Goal: Navigation & Orientation: Find specific page/section

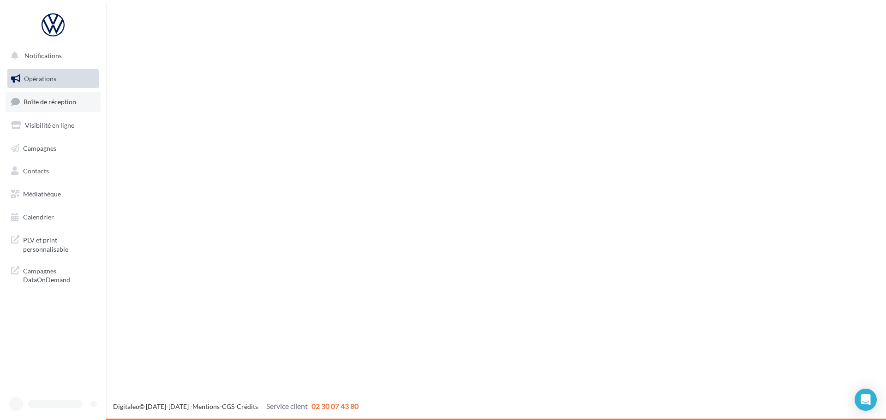
click at [60, 94] on link "Boîte de réception" at bounding box center [53, 102] width 95 height 20
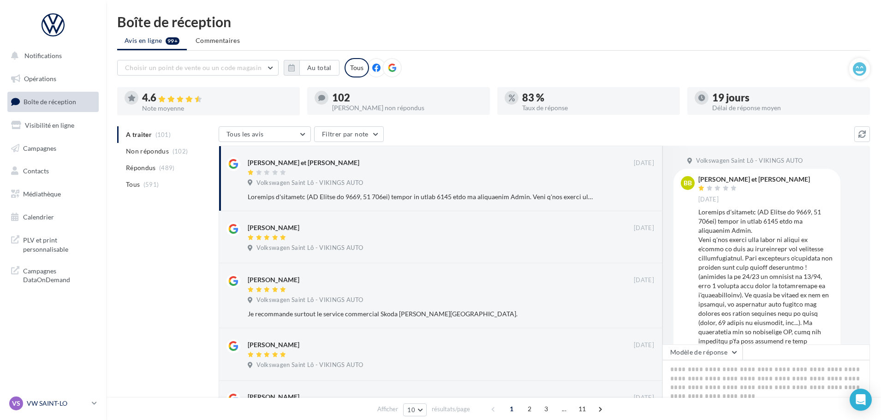
click at [77, 406] on p "VW SAINT-LO" at bounding box center [57, 403] width 61 height 9
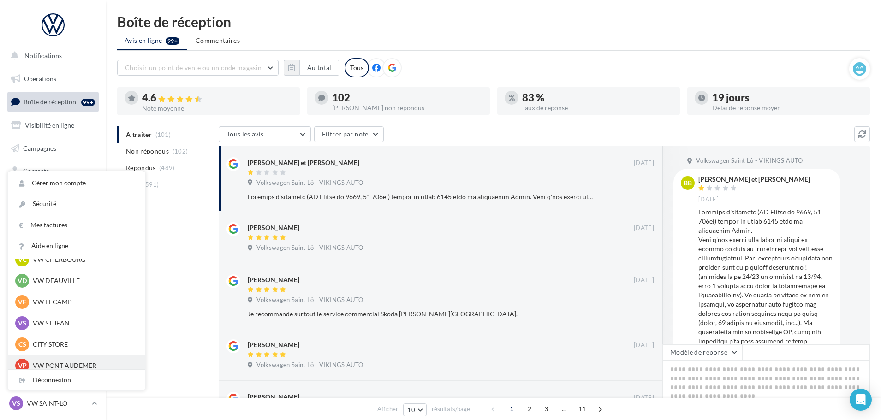
scroll to position [46, 0]
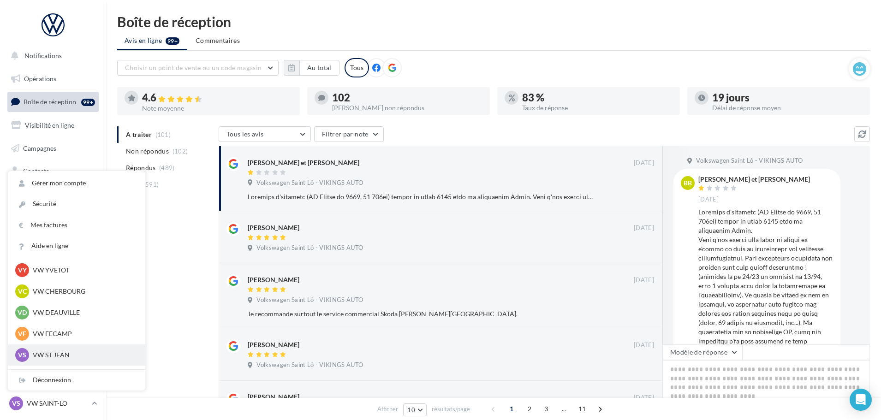
click at [58, 357] on p "VW ST JEAN" at bounding box center [83, 355] width 101 height 9
